Goal: Information Seeking & Learning: Stay updated

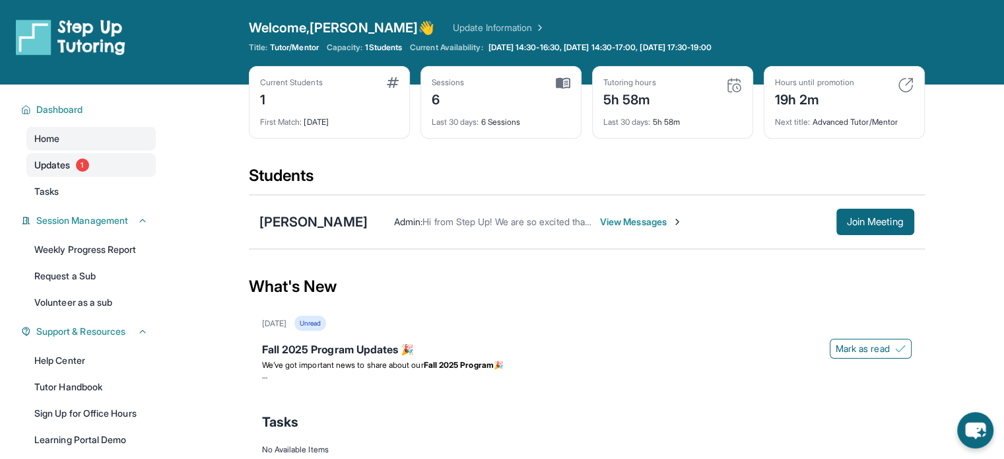
click at [55, 166] on span "Updates" at bounding box center [52, 164] width 36 height 13
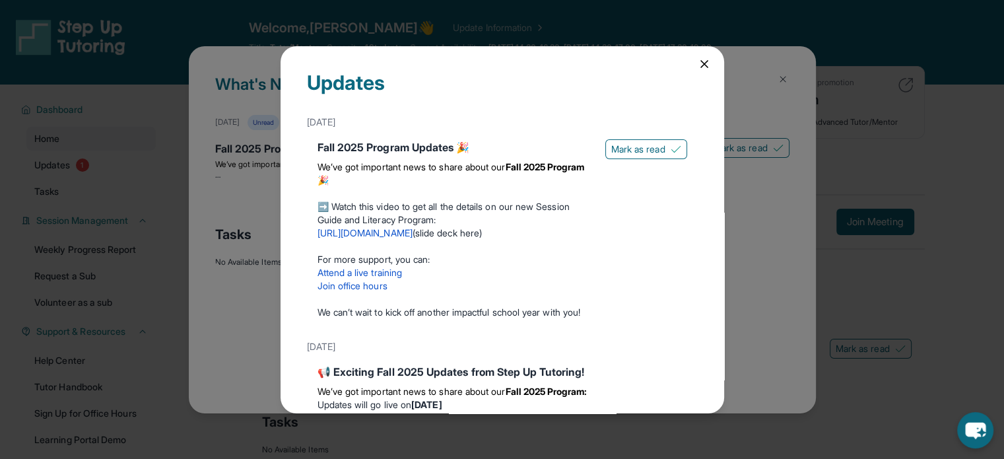
scroll to position [187, 0]
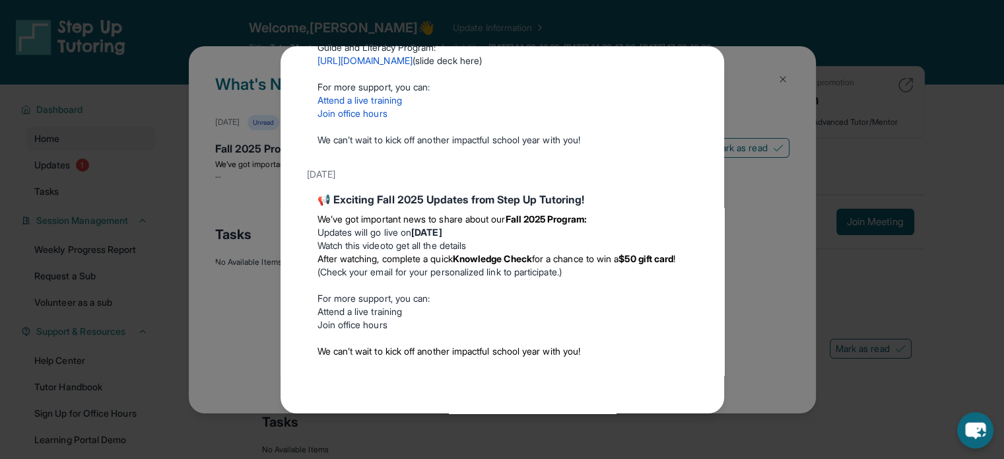
click at [489, 302] on p "For more support, you can:" at bounding box center [503, 298] width 370 height 13
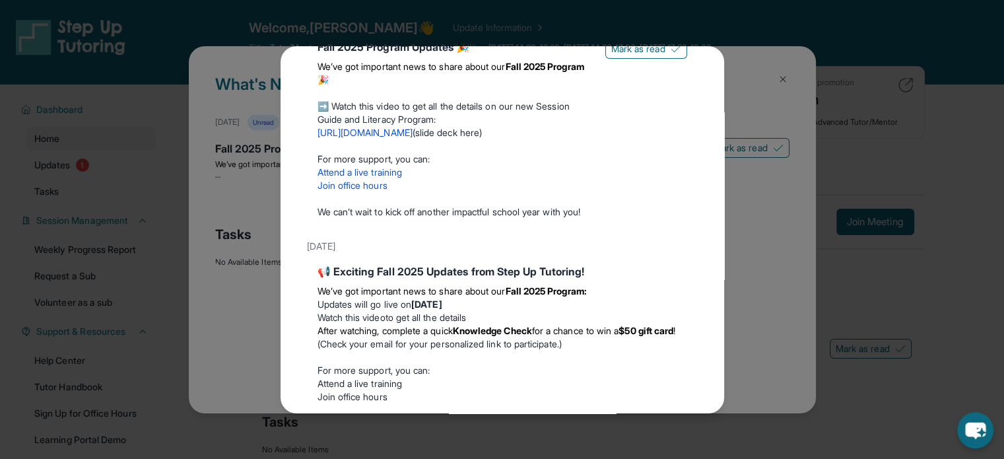
scroll to position [0, 0]
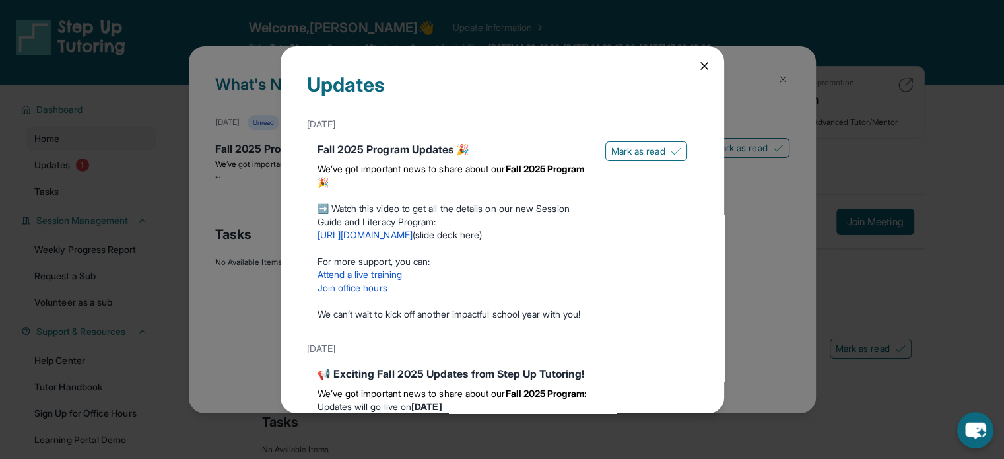
click at [698, 70] on icon at bounding box center [704, 65] width 13 height 13
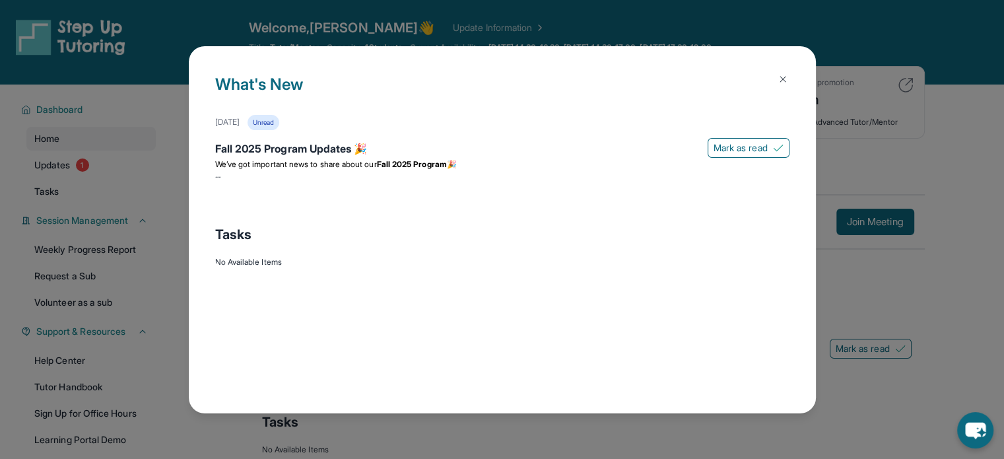
click at [779, 79] on img at bounding box center [783, 79] width 11 height 11
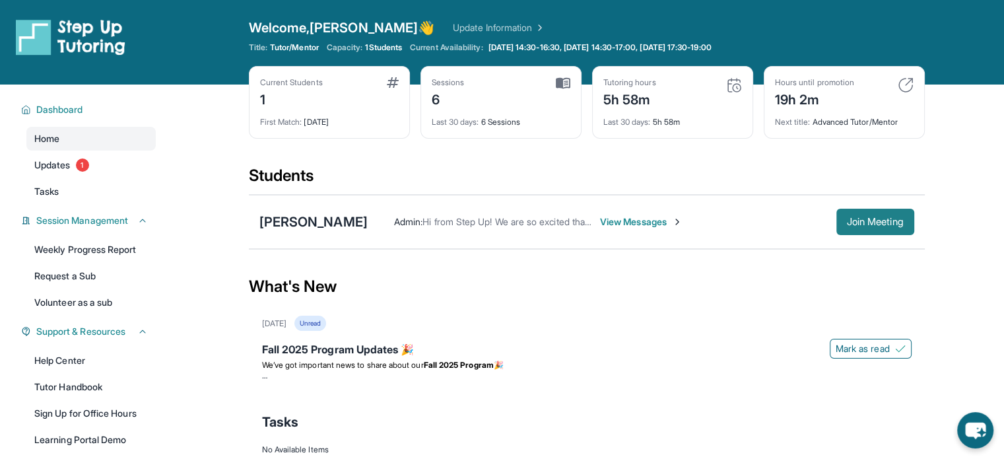
click at [879, 230] on button "Join Meeting" at bounding box center [875, 222] width 78 height 26
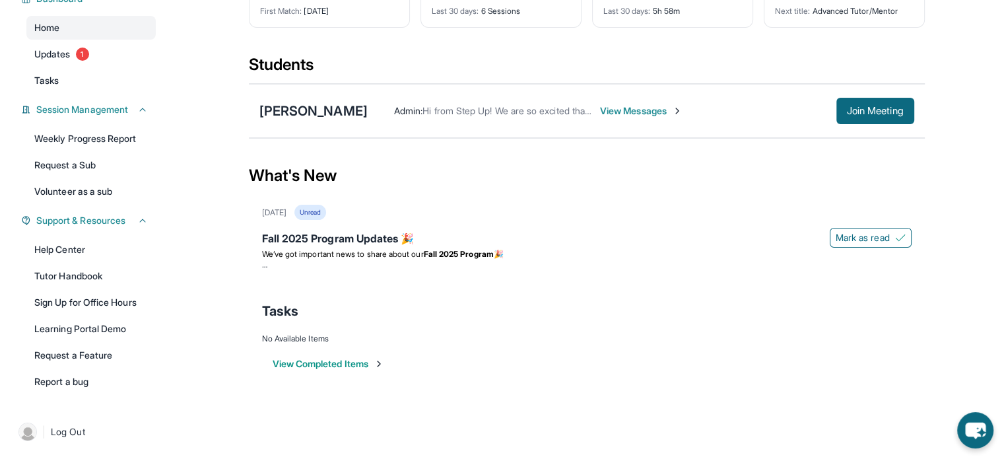
click at [326, 207] on div "Unread" at bounding box center [310, 212] width 32 height 15
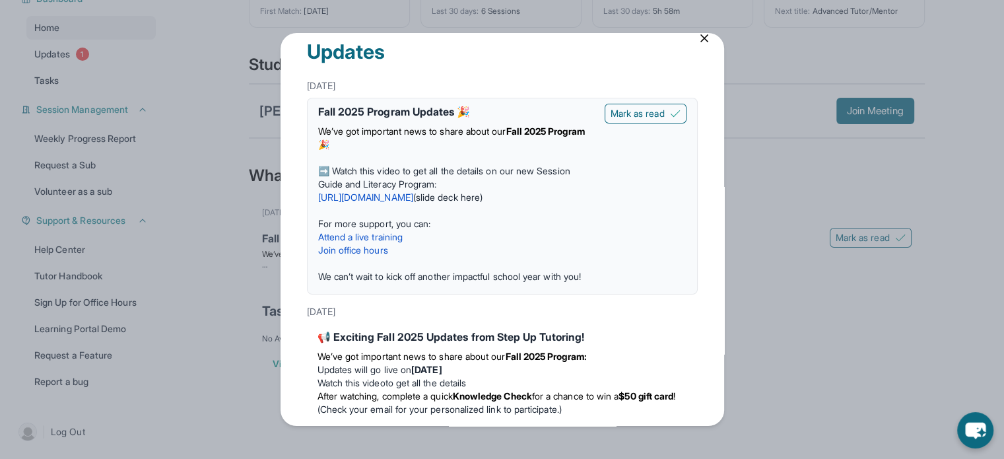
scroll to position [24, 0]
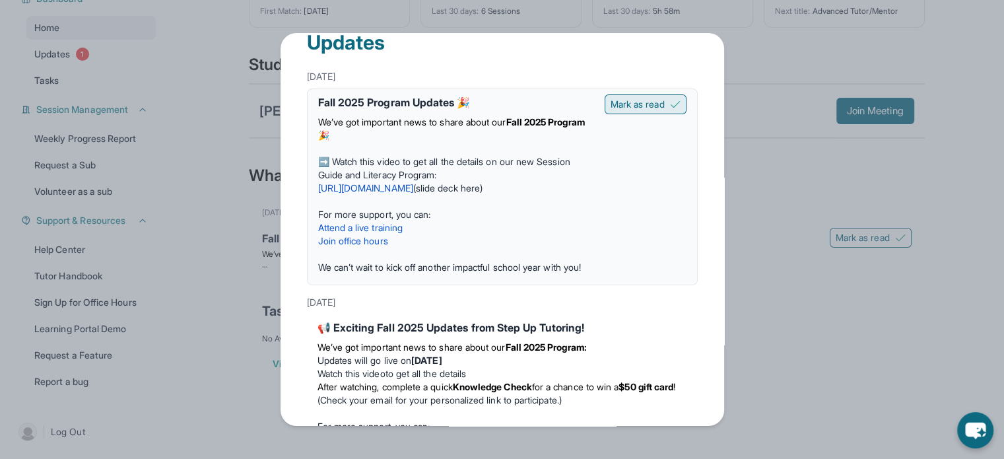
click at [627, 107] on span "Mark as read" at bounding box center [638, 104] width 54 height 13
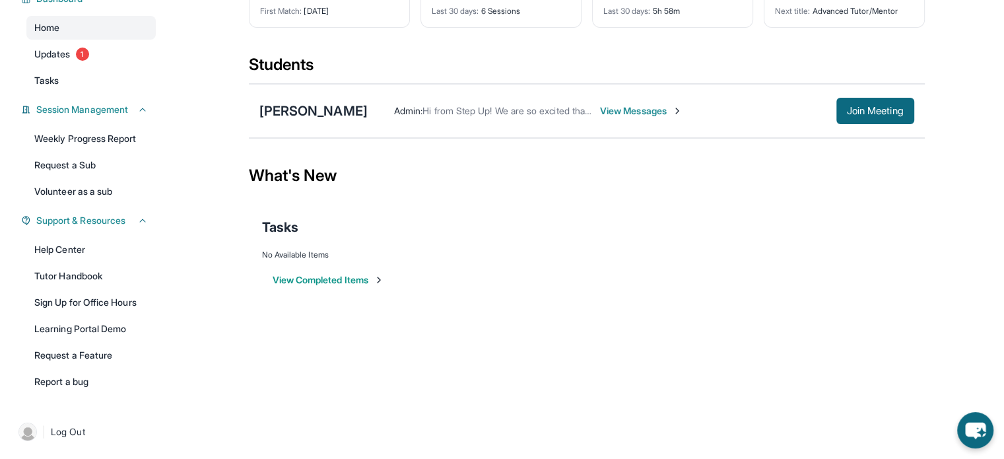
scroll to position [0, 0]
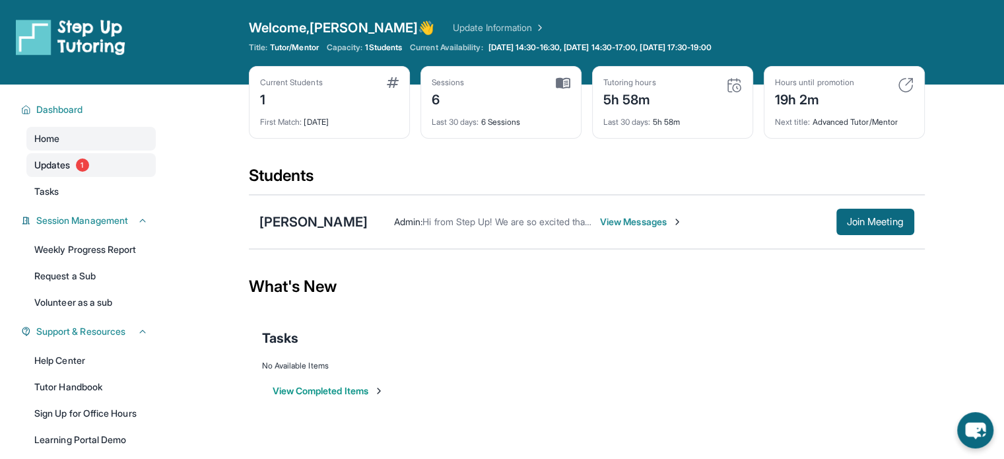
click at [51, 158] on link "Updates 1" at bounding box center [90, 165] width 129 height 24
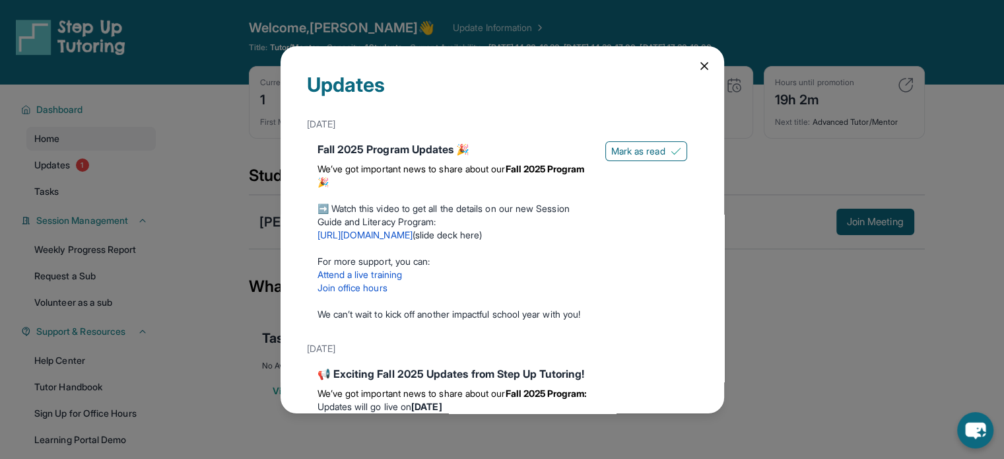
scroll to position [187, 0]
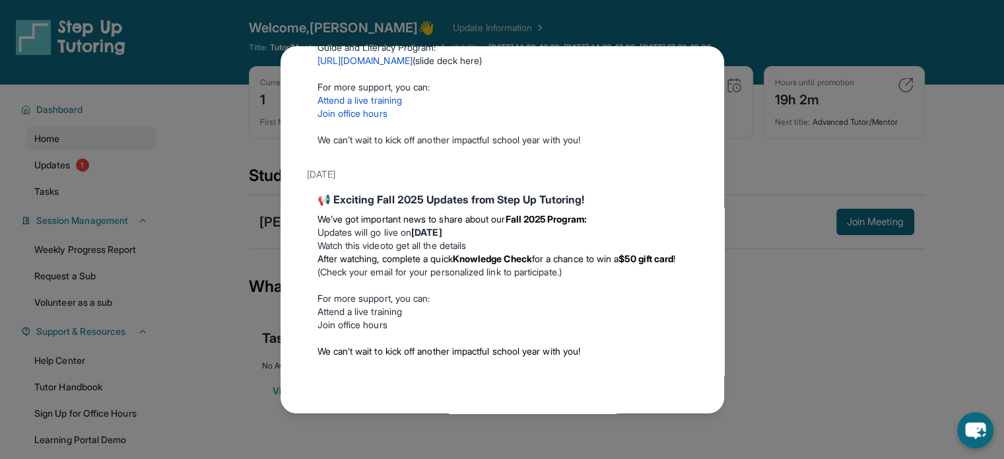
click at [611, 283] on p at bounding box center [503, 285] width 370 height 13
click at [726, 292] on div "Updates [DATE] Fall 2025 Program Updates 🎉 We’ve got important news to share ab…" at bounding box center [502, 229] width 1004 height 459
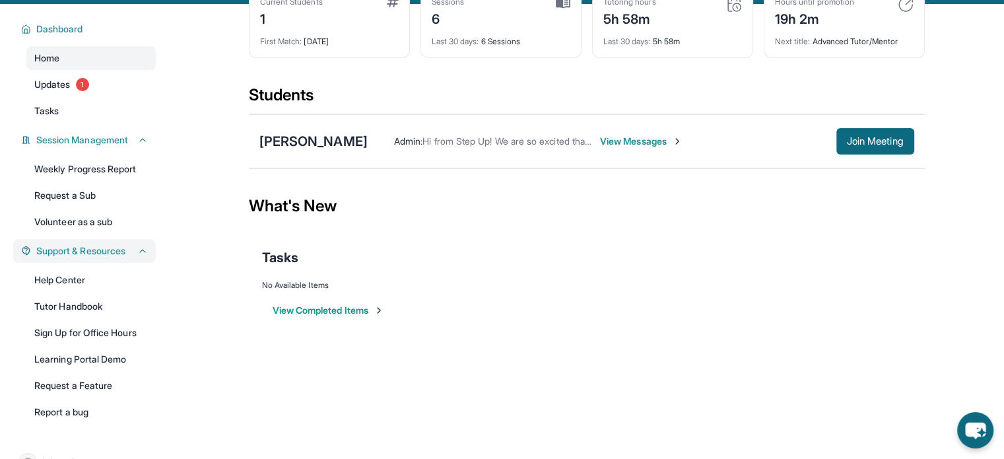
scroll to position [111, 0]
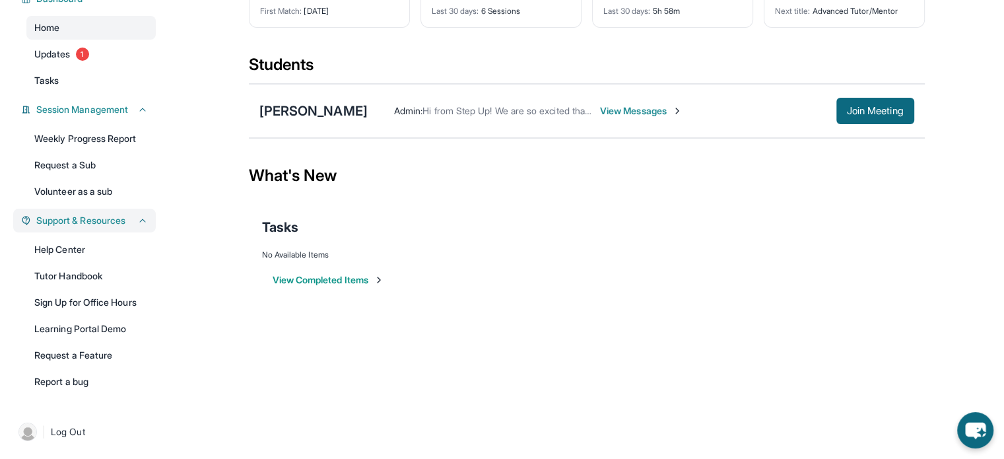
click at [125, 219] on span "Support & Resources" at bounding box center [80, 220] width 89 height 13
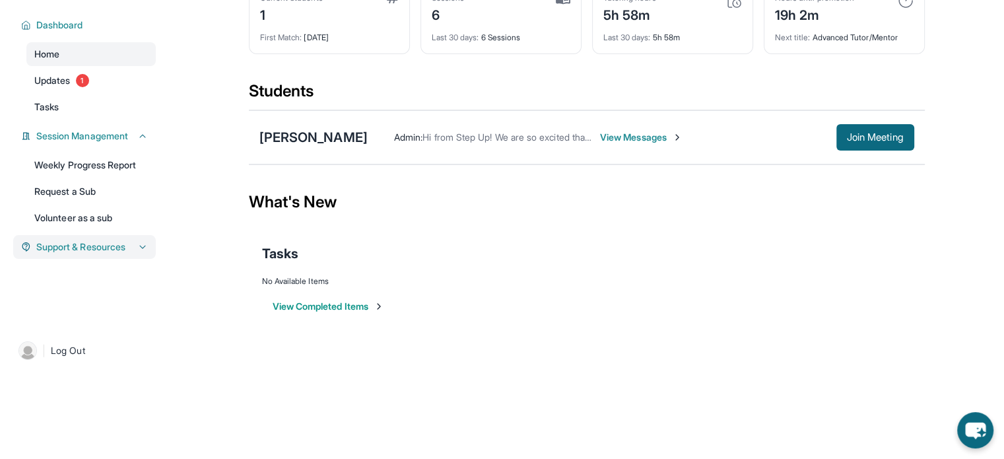
scroll to position [85, 0]
click at [139, 259] on div "Support & Resources" at bounding box center [84, 247] width 143 height 24
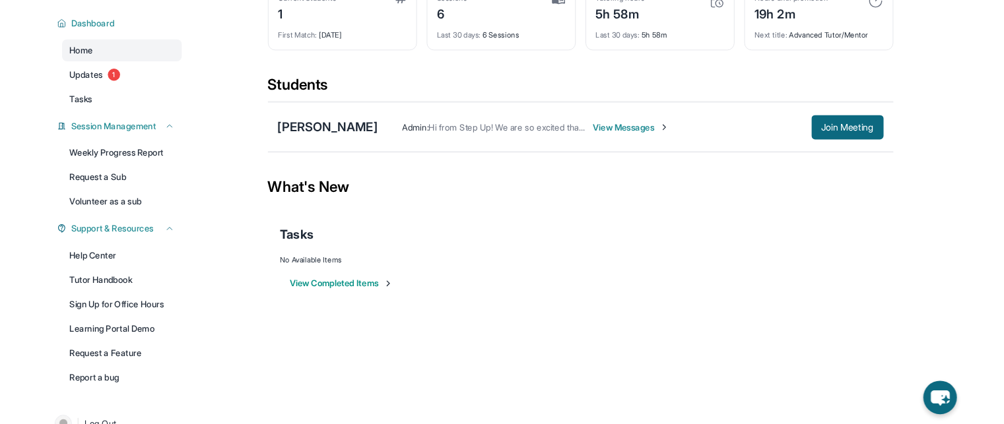
scroll to position [0, 0]
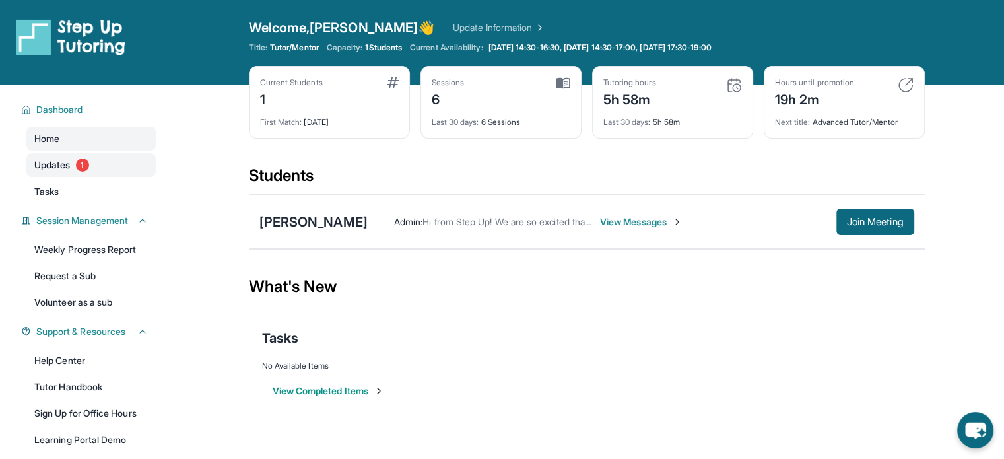
click at [51, 166] on span "Updates" at bounding box center [52, 164] width 36 height 13
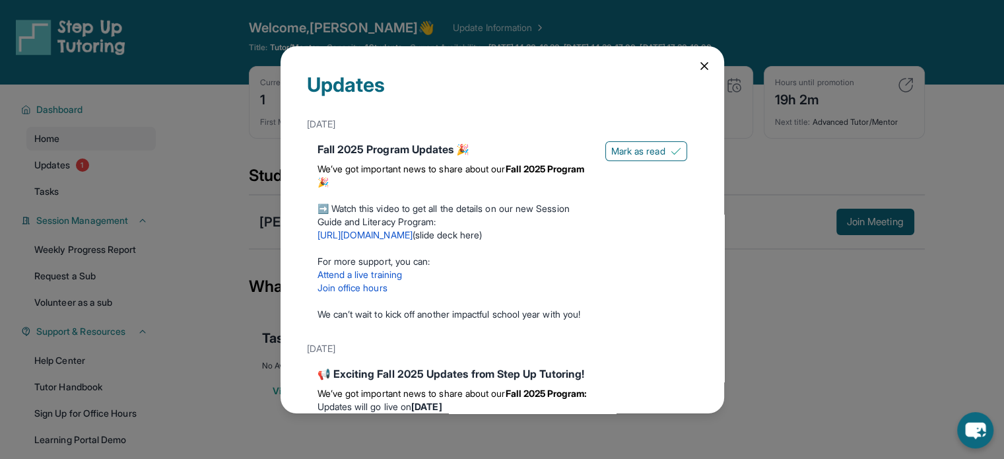
click at [811, 302] on div "Updates [DATE] Fall 2025 Program Updates 🎉 We’ve got important news to share ab…" at bounding box center [502, 229] width 1004 height 459
